Goal: Task Accomplishment & Management: Use online tool/utility

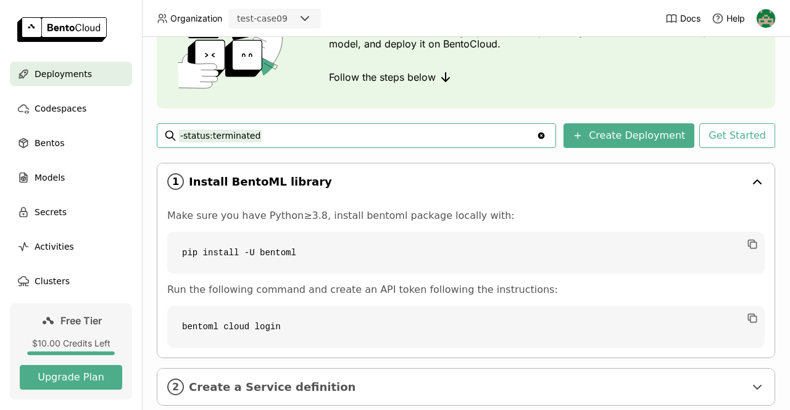
scroll to position [59, 0]
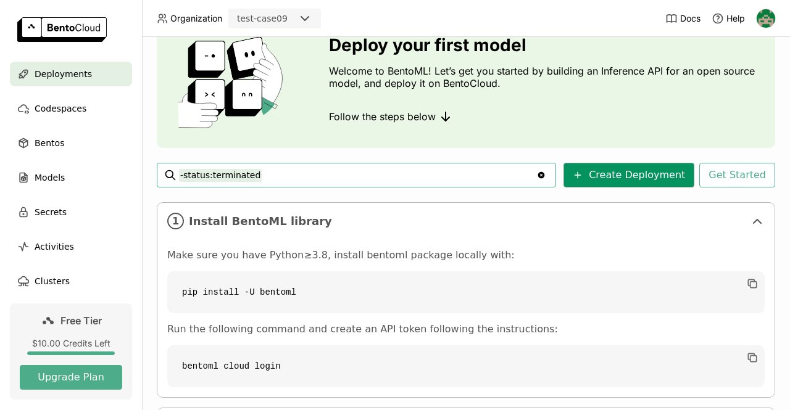
click at [632, 179] on button "Create Deployment" at bounding box center [628, 175] width 131 height 25
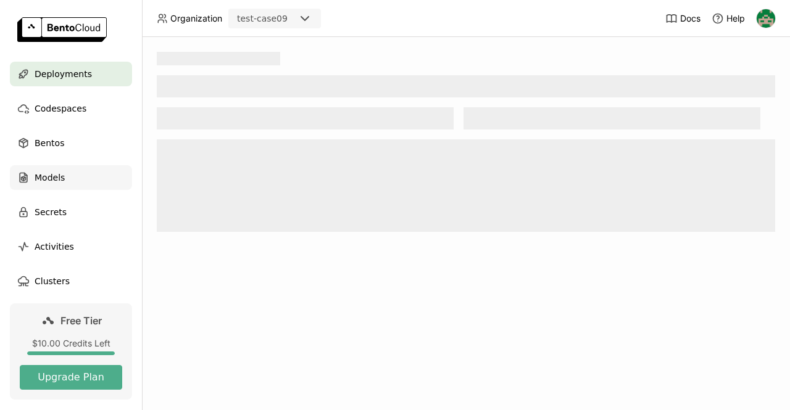
click at [46, 176] on span "Models" at bounding box center [50, 177] width 30 height 15
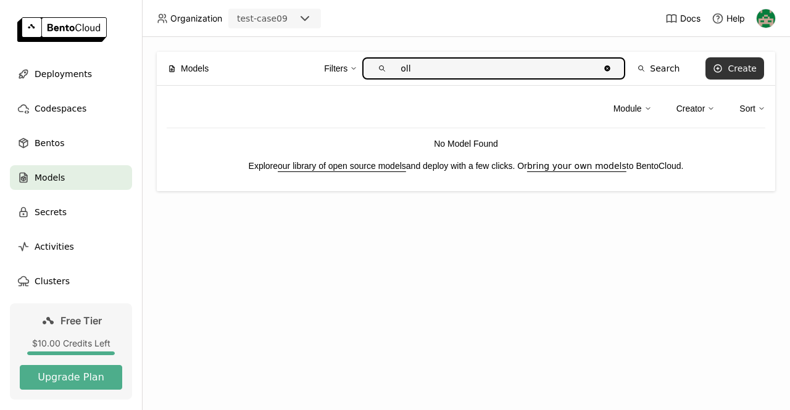
type input "oll"
click at [727, 66] on button "Create" at bounding box center [734, 68] width 59 height 22
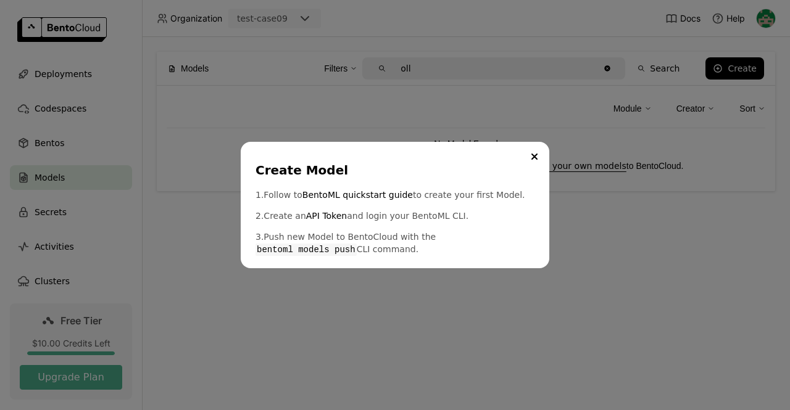
click at [558, 123] on div "Create Model 1. Follow to BentoML quickstart guide to create your first Model. …" at bounding box center [395, 205] width 790 height 410
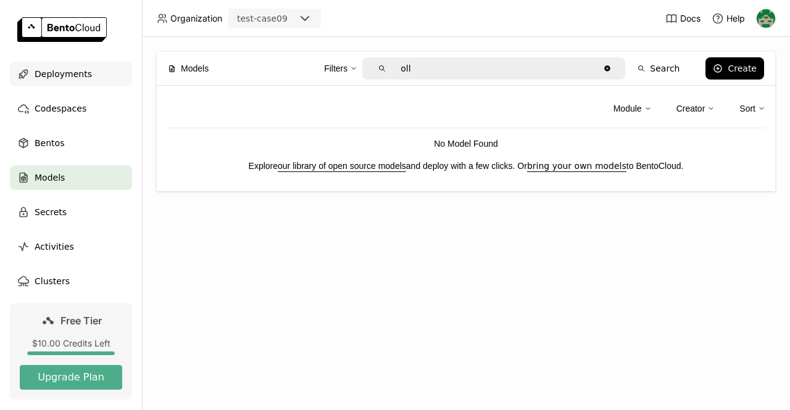
click at [38, 76] on span "Deployments" at bounding box center [63, 74] width 57 height 15
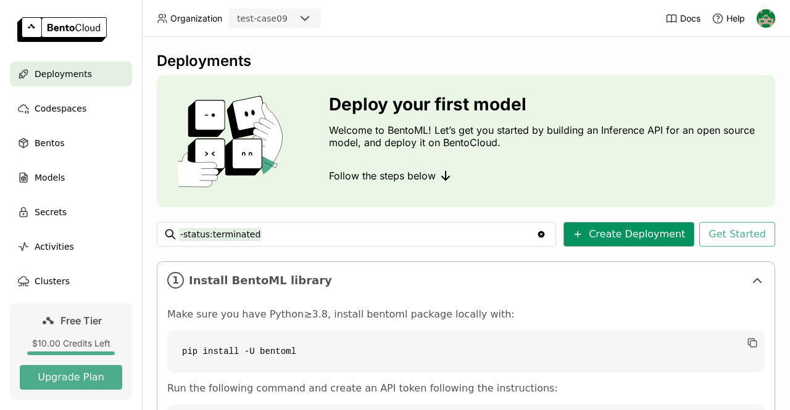
click at [629, 232] on button "Create Deployment" at bounding box center [628, 234] width 131 height 25
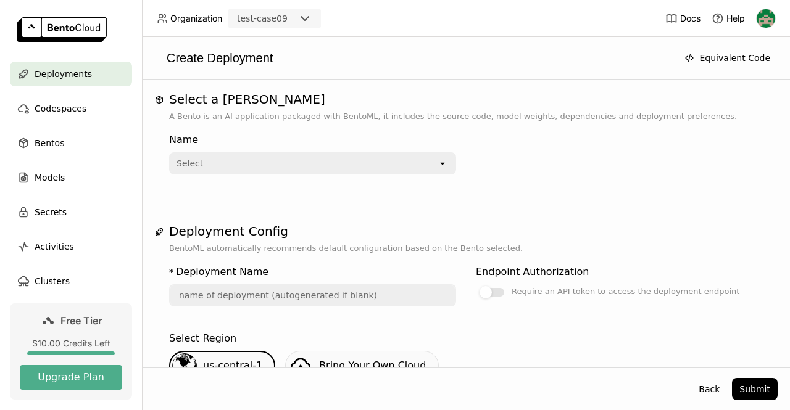
click at [327, 162] on div "Select" at bounding box center [303, 164] width 267 height 20
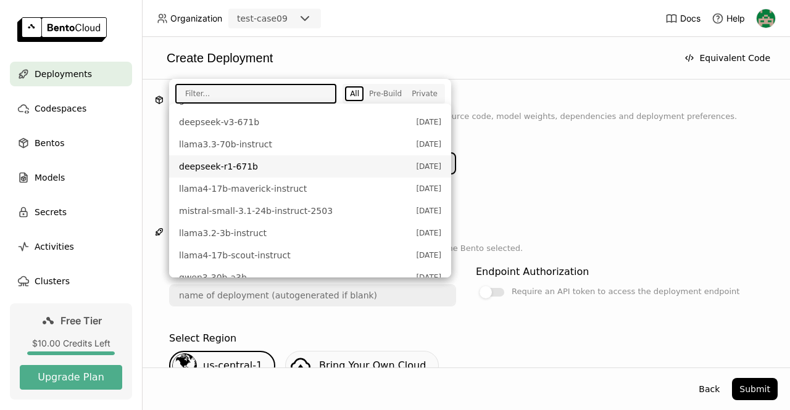
scroll to position [470, 0]
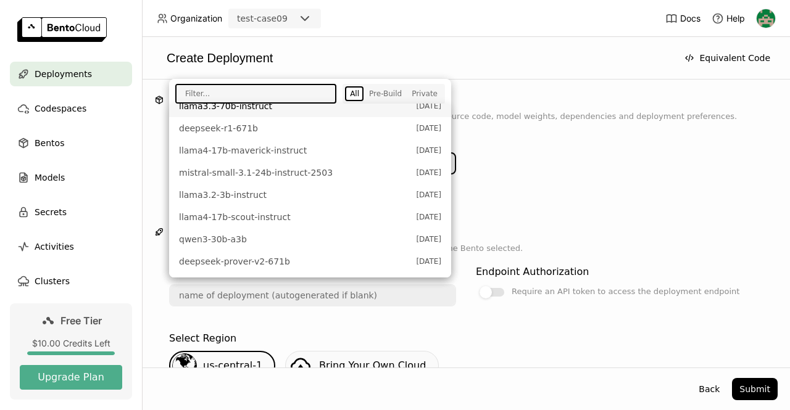
click at [250, 94] on input "text" at bounding box center [251, 93] width 150 height 17
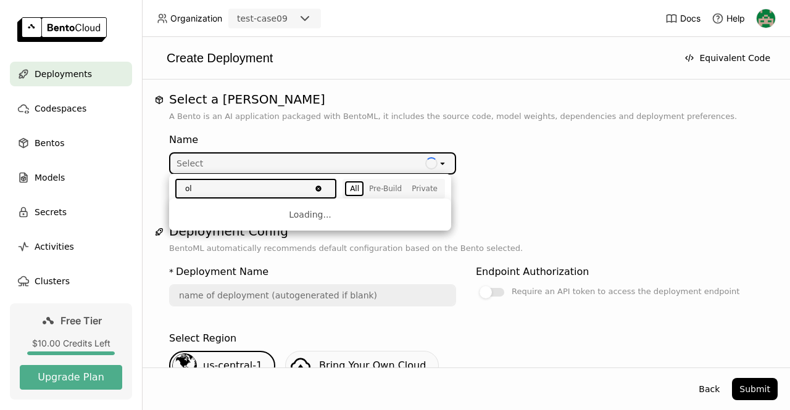
type input "o"
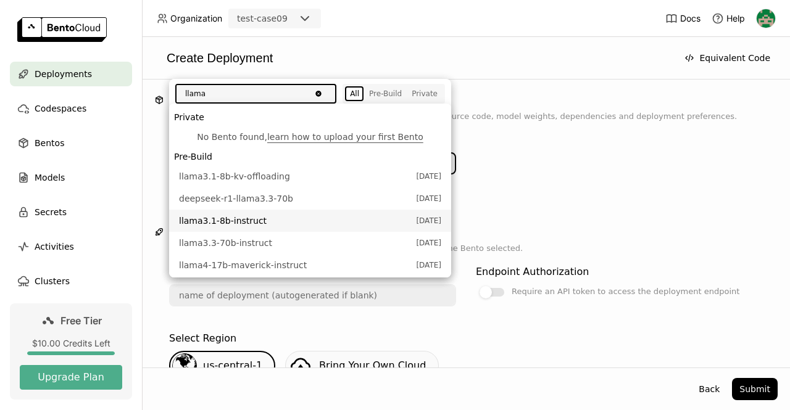
type input "llama"
click at [233, 222] on span "llama3.1-8b-instruct" at bounding box center [294, 221] width 231 height 12
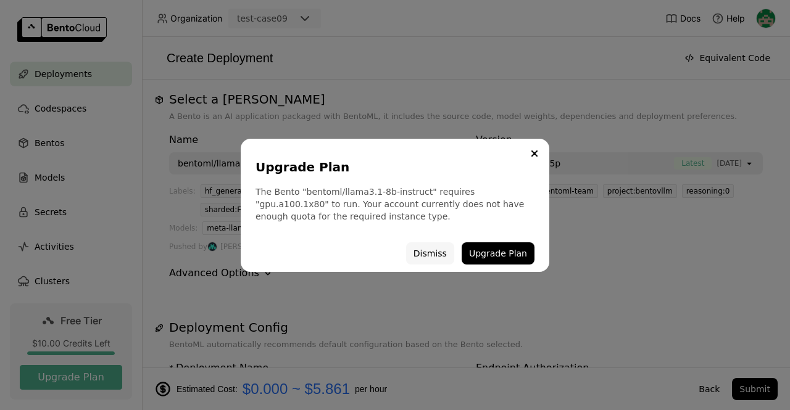
click at [438, 246] on button "Dismiss" at bounding box center [430, 253] width 48 height 22
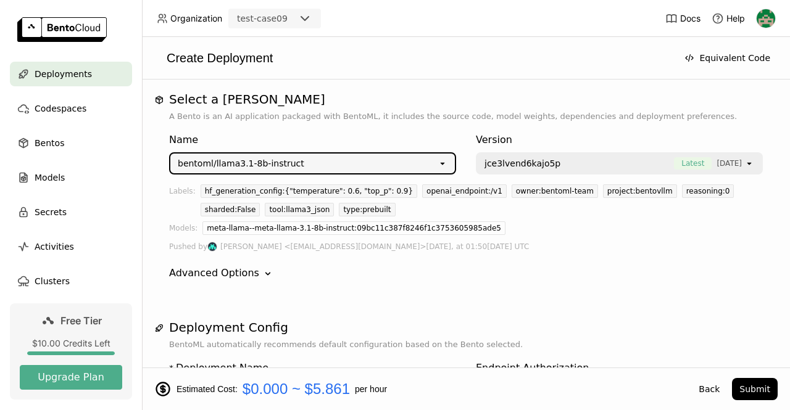
click at [297, 163] on div "bentoml/llama3.1-8b-instruct" at bounding box center [303, 164] width 267 height 20
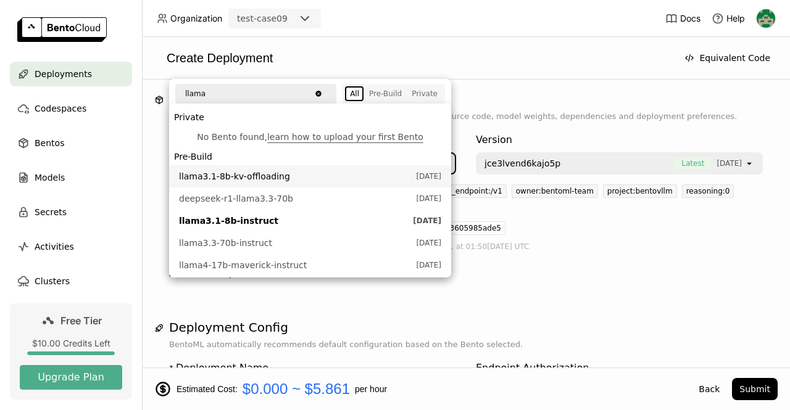
click at [213, 178] on span "llama3.1-8b-kv-offloading" at bounding box center [294, 176] width 231 height 12
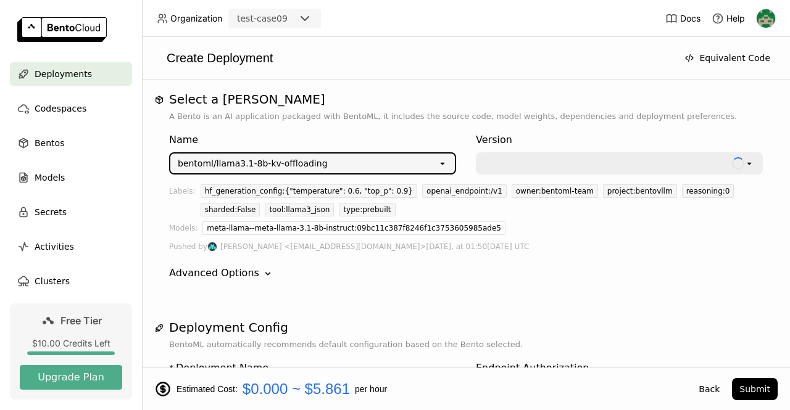
type input "llama-3-1-8-b-kv-offloading-n2qo"
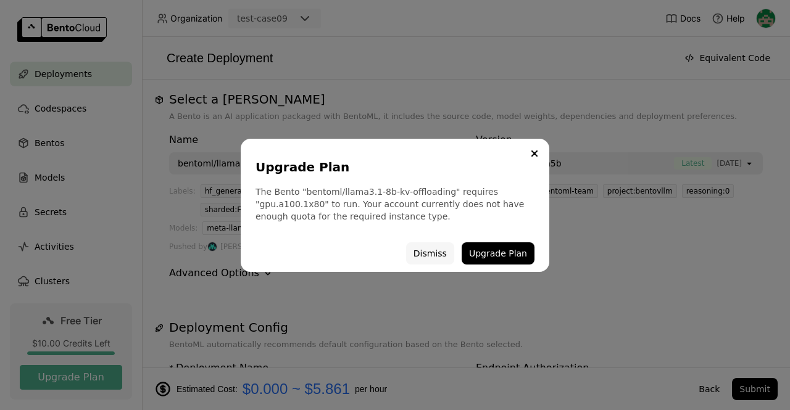
click at [435, 255] on button "Dismiss" at bounding box center [430, 253] width 48 height 22
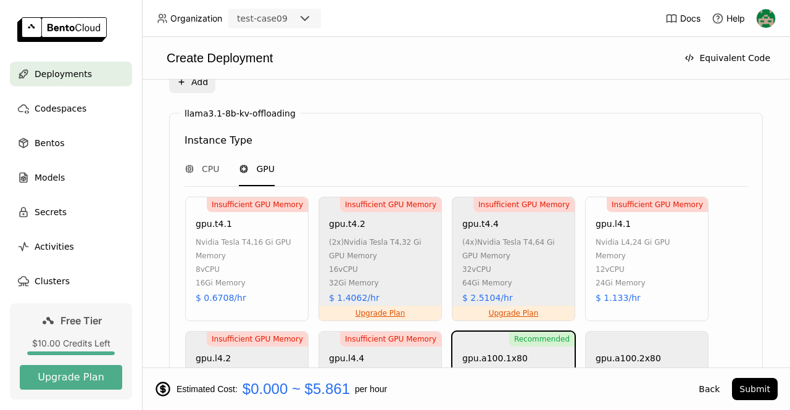
scroll to position [772, 0]
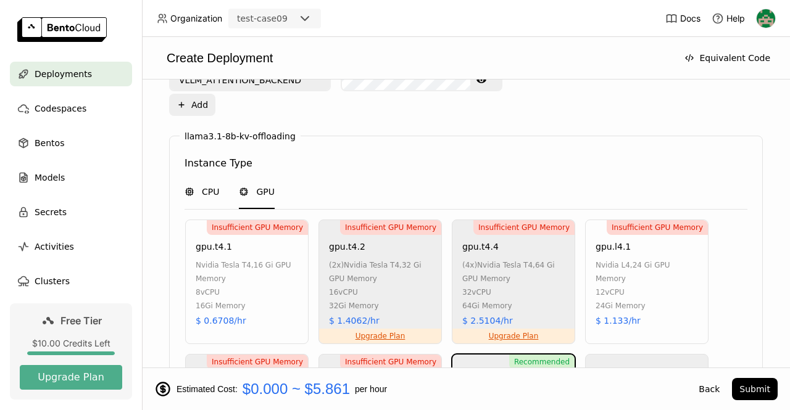
click at [202, 192] on span "CPU" at bounding box center [210, 192] width 17 height 12
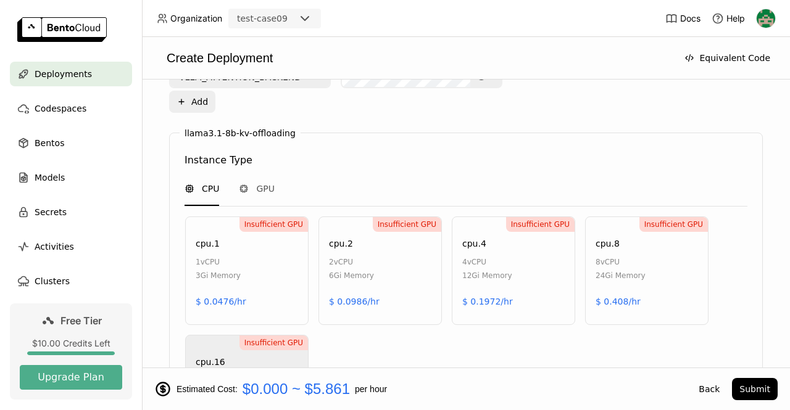
scroll to position [648, 0]
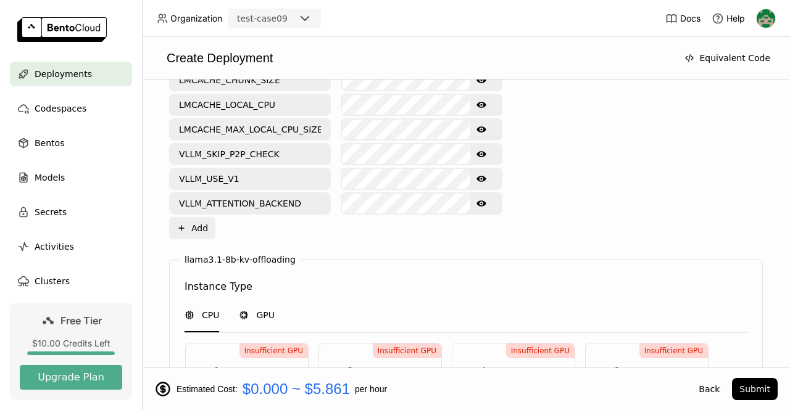
click at [254, 310] on div "GPU" at bounding box center [257, 315] width 36 height 12
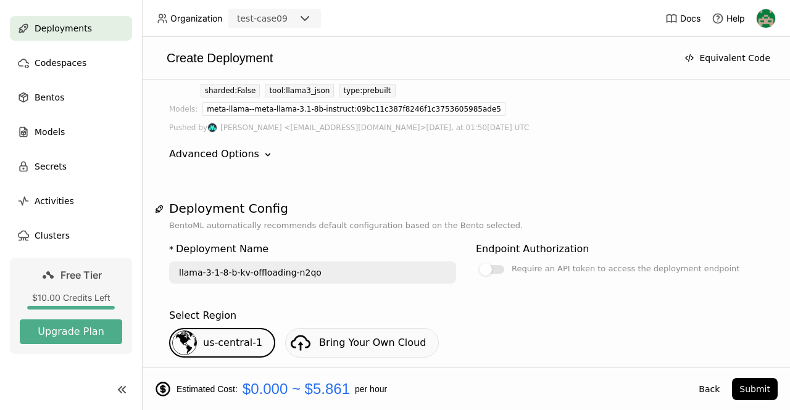
scroll to position [123, 0]
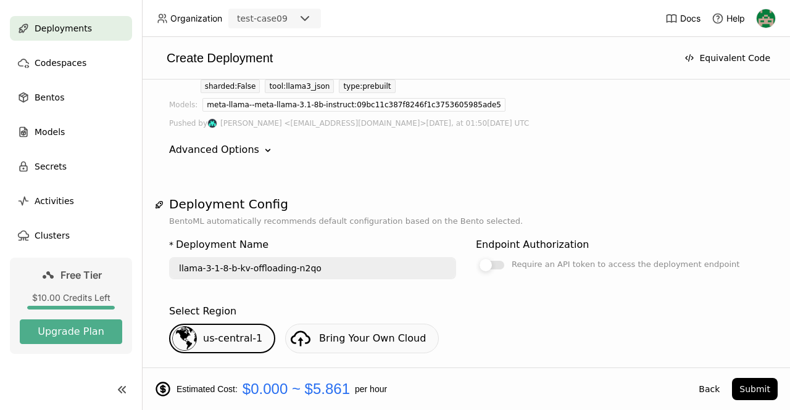
click at [488, 263] on div at bounding box center [491, 265] width 25 height 9
click at [476, 381] on input "Require an API token to access the deployment endpoint" at bounding box center [476, 381] width 0 height 0
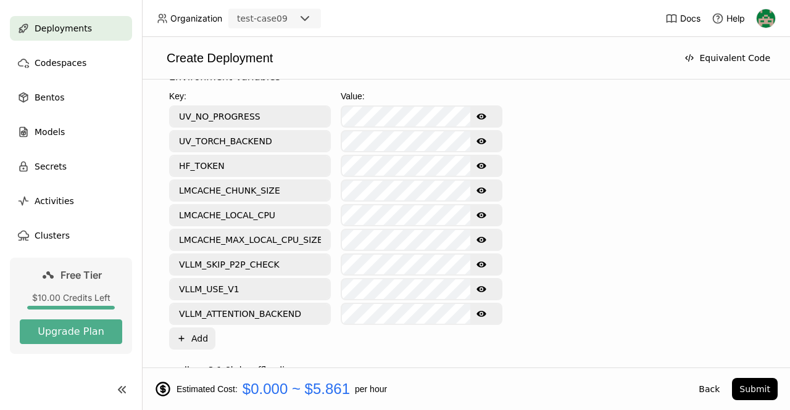
scroll to position [555, 0]
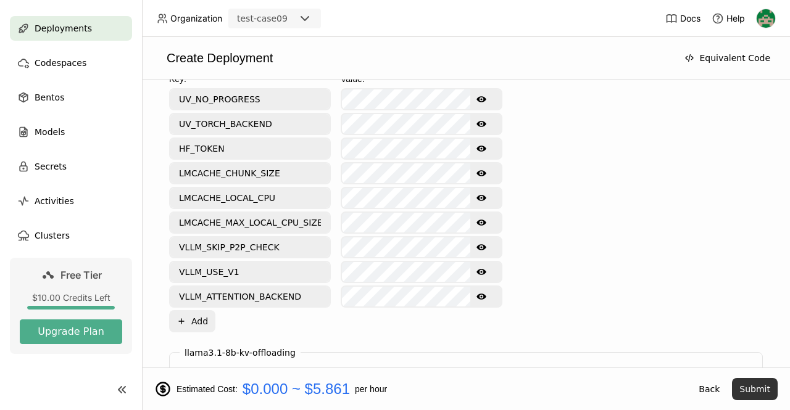
click at [760, 383] on button "Submit" at bounding box center [755, 389] width 46 height 22
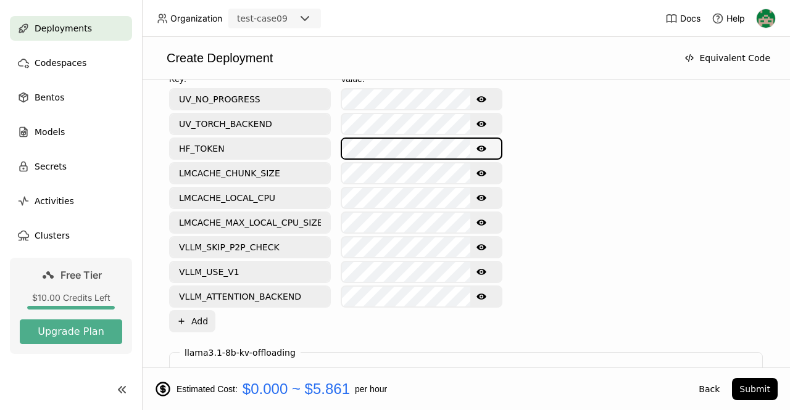
click at [483, 144] on icon "Show password text" at bounding box center [481, 149] width 10 height 10
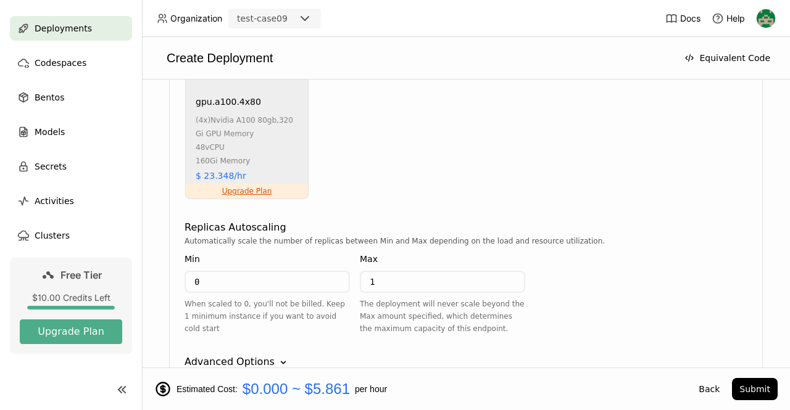
scroll to position [1265, 0]
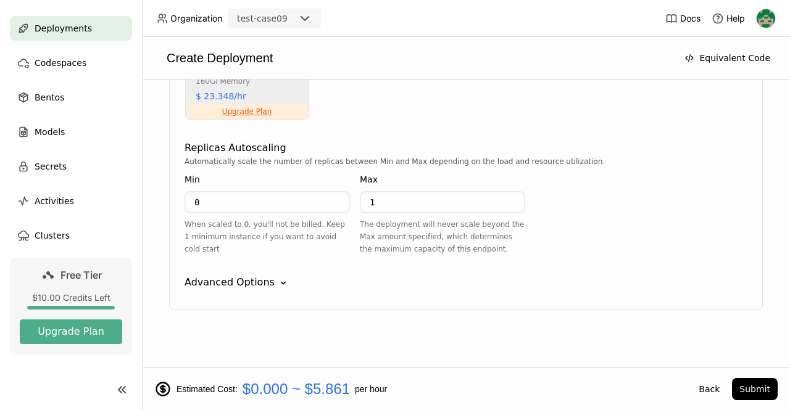
click at [278, 282] on icon "Down" at bounding box center [283, 283] width 12 height 12
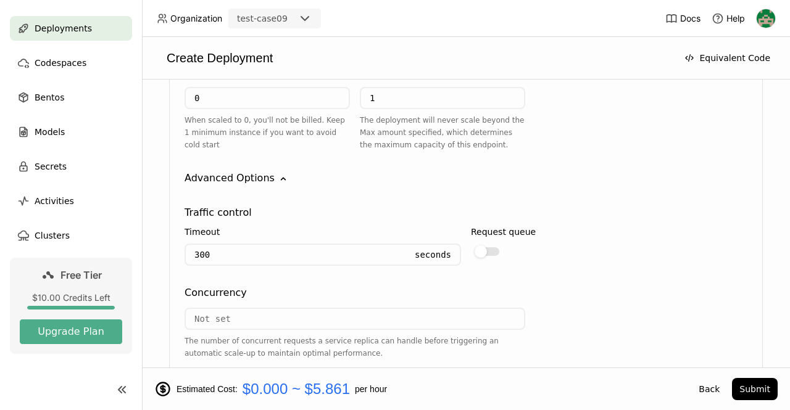
scroll to position [1389, 0]
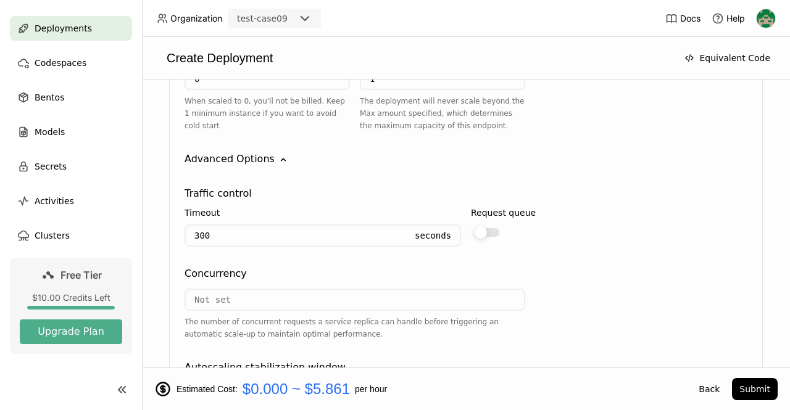
click at [479, 231] on div at bounding box center [480, 232] width 12 height 12
click at [471, 225] on input "checkbox" at bounding box center [471, 225] width 0 height 0
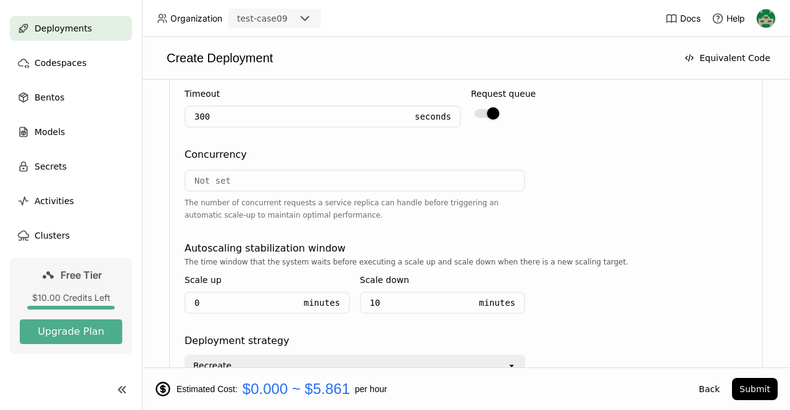
scroll to position [1512, 0]
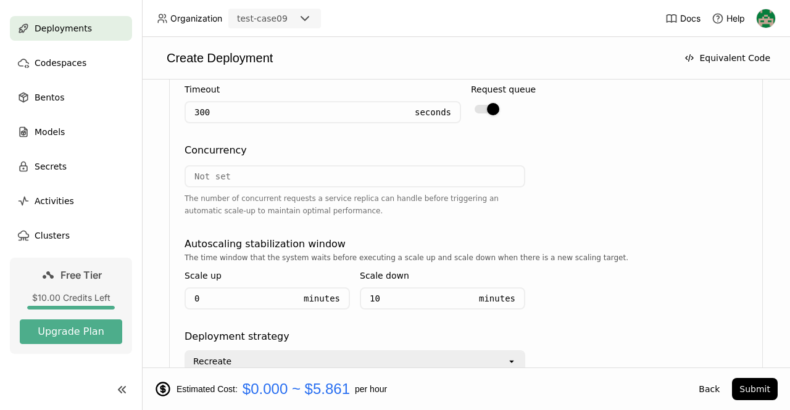
click at [282, 173] on input "number" at bounding box center [355, 177] width 338 height 20
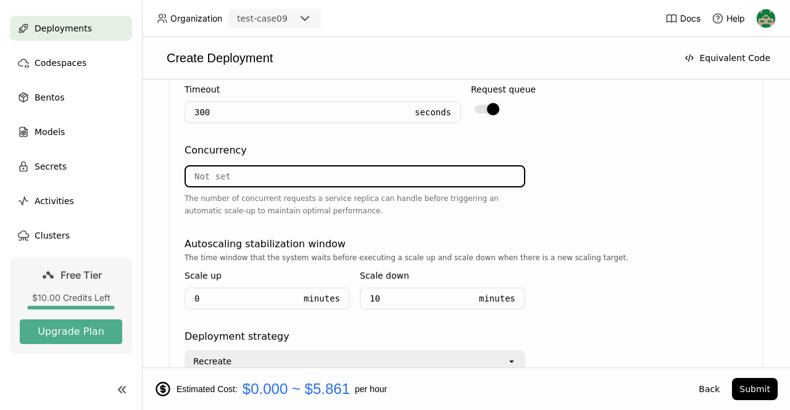
click at [390, 221] on div "The number of concurrent requests a service replica can handle before triggerin…" at bounding box center [354, 192] width 341 height 69
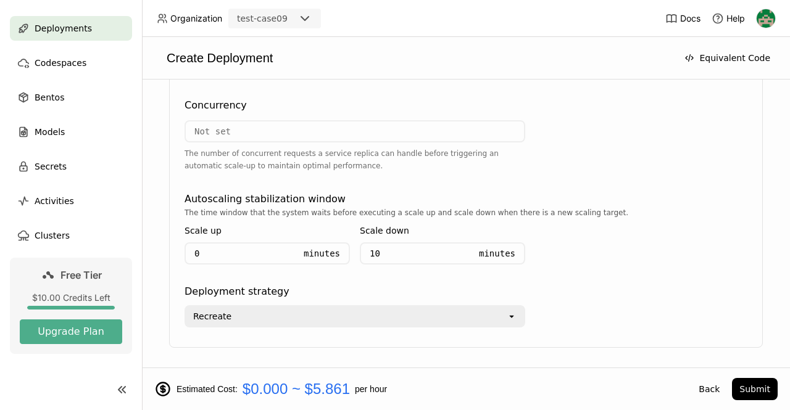
scroll to position [1595, 0]
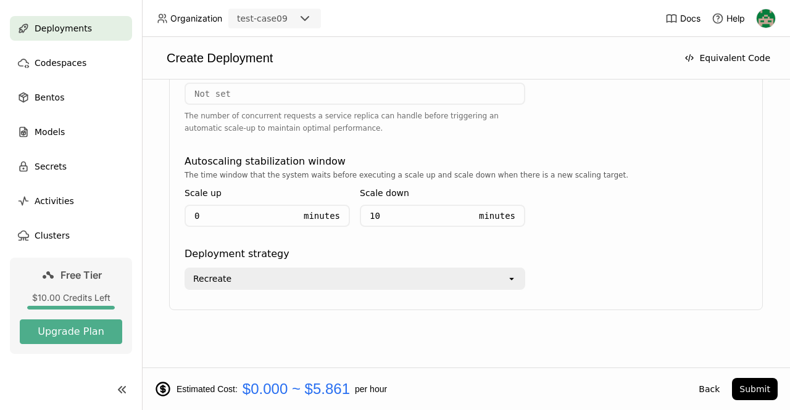
click at [302, 274] on div "Recreate" at bounding box center [346, 279] width 321 height 20
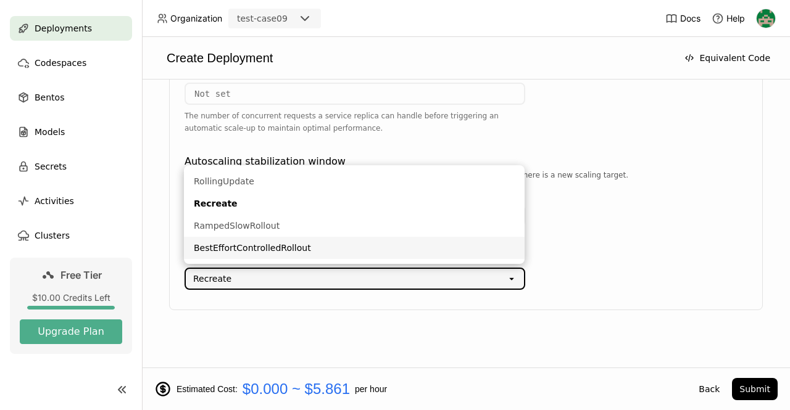
click at [283, 341] on div "Select a Bento A Bento is an AI application packaged with BentoML, it includes …" at bounding box center [466, 224] width 648 height 288
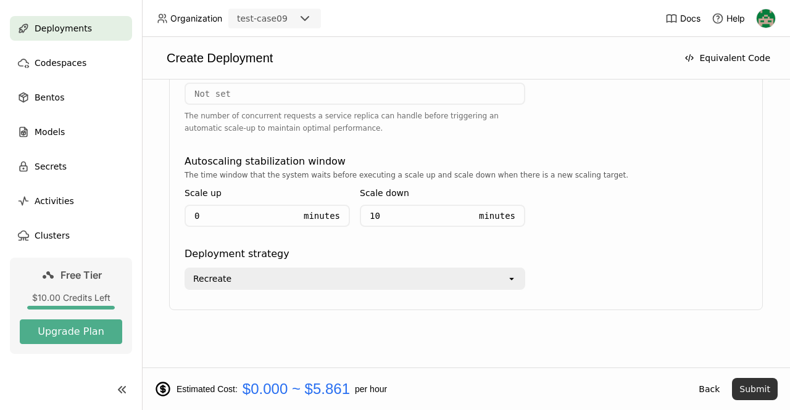
click at [753, 392] on button "Submit" at bounding box center [755, 389] width 46 height 22
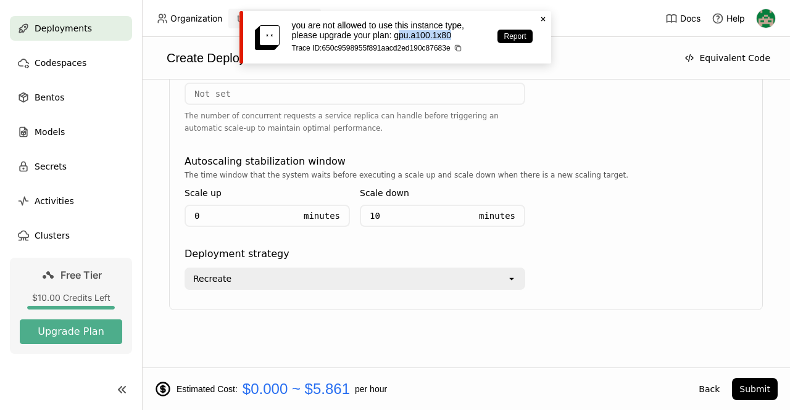
drag, startPoint x: 397, startPoint y: 38, endPoint x: 452, endPoint y: 37, distance: 54.3
click at [452, 37] on p "you are not allowed to use this instance type, please upgrade your plan: gpu.a1…" at bounding box center [389, 30] width 194 height 20
drag, startPoint x: 284, startPoint y: 335, endPoint x: 271, endPoint y: 326, distance: 15.9
click at [284, 335] on div "Select a Bento A Bento is an AI application packaged with BentoML, it includes …" at bounding box center [466, 224] width 648 height 288
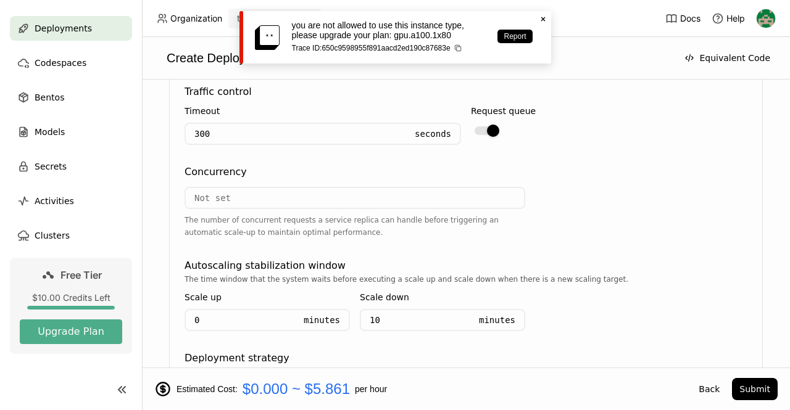
scroll to position [1348, 0]
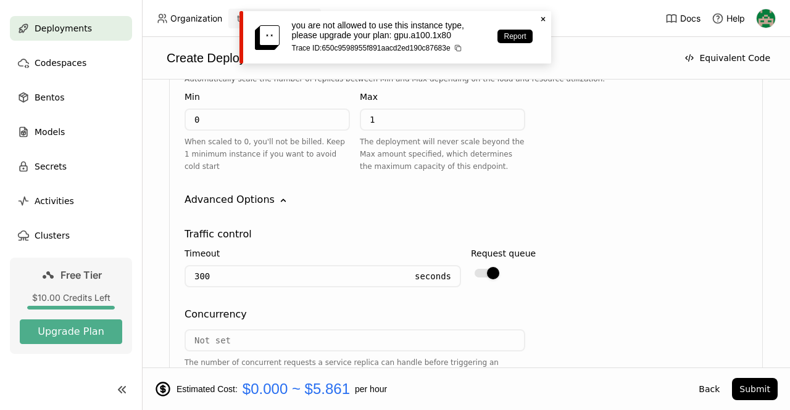
click at [544, 19] on icon "Close" at bounding box center [543, 19] width 10 height 10
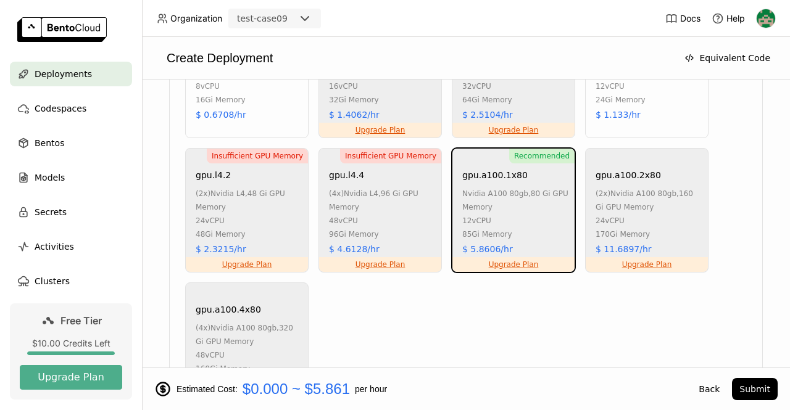
scroll to position [854, 0]
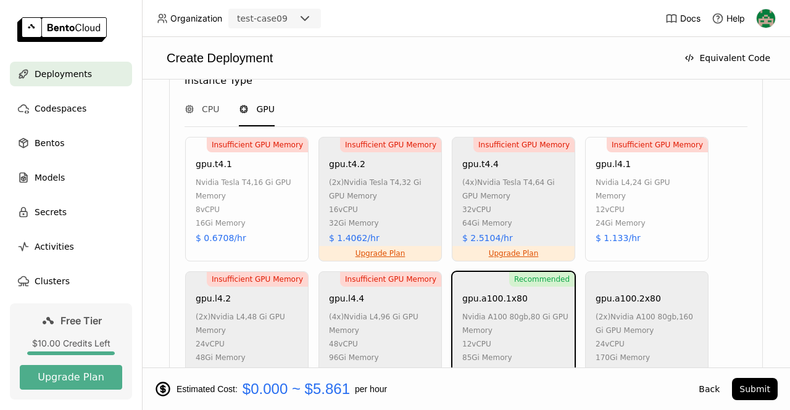
click at [226, 189] on div "nvidia tesla t4 , 16 Gi GPU Memory" at bounding box center [249, 189] width 106 height 27
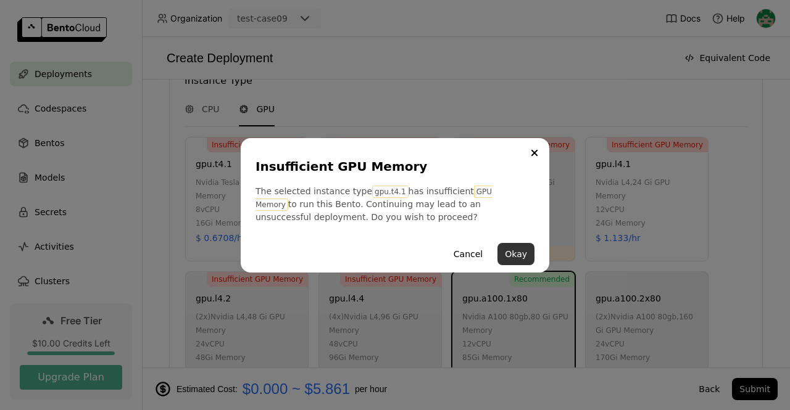
click at [519, 255] on button "Okay" at bounding box center [515, 254] width 37 height 22
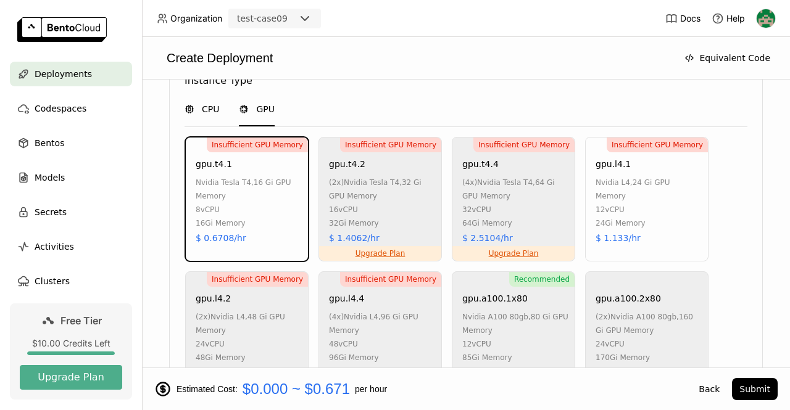
click at [210, 105] on span "CPU" at bounding box center [210, 109] width 17 height 12
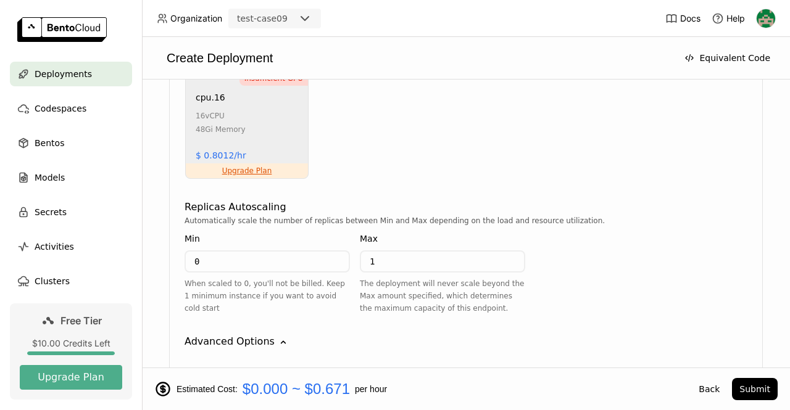
scroll to position [793, 0]
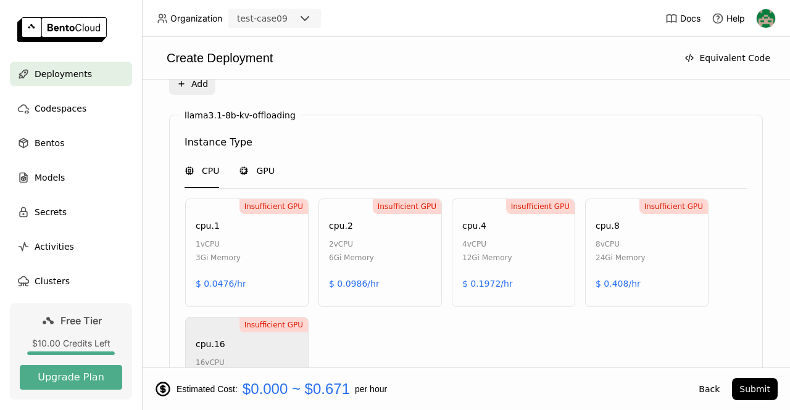
click at [262, 167] on span "GPU" at bounding box center [265, 171] width 19 height 12
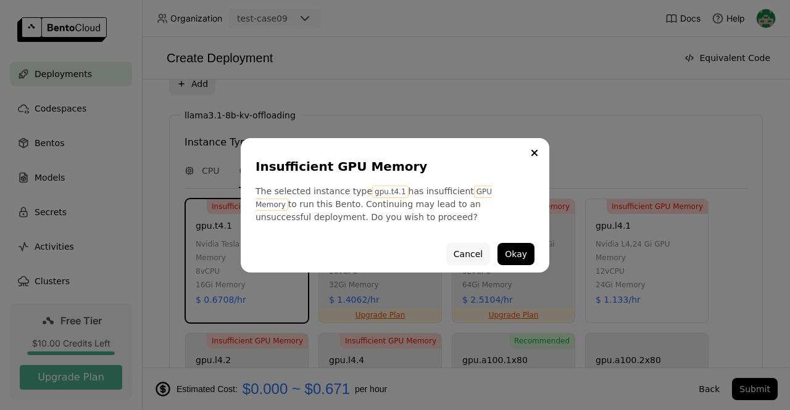
click at [469, 254] on button "Cancel" at bounding box center [468, 254] width 44 height 22
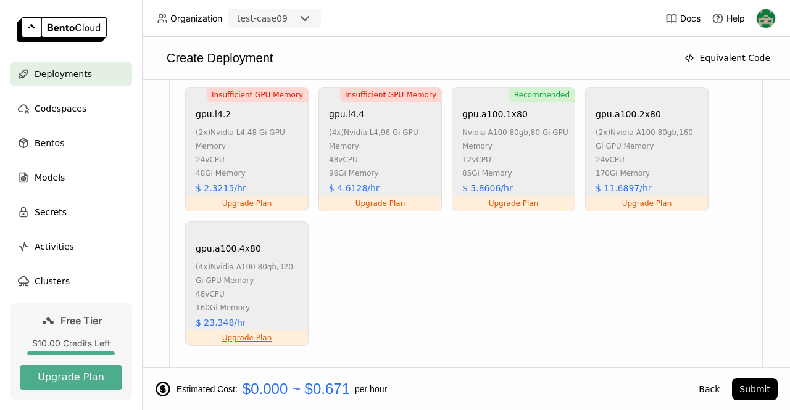
scroll to position [1039, 0]
